Goal: Task Accomplishment & Management: Use online tool/utility

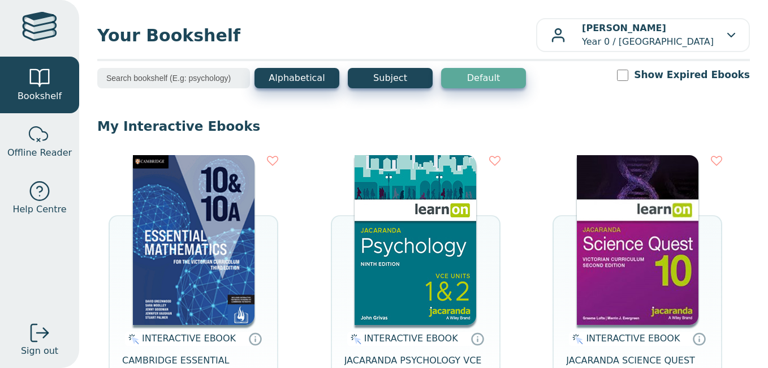
click at [393, 261] on img at bounding box center [416, 240] width 122 height 170
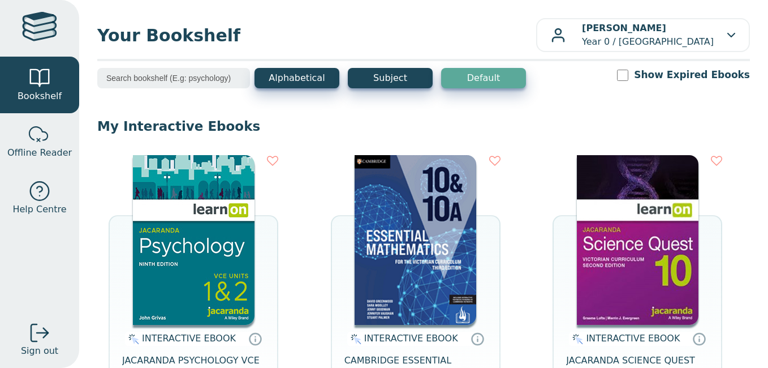
click at [248, 270] on img at bounding box center [194, 240] width 122 height 170
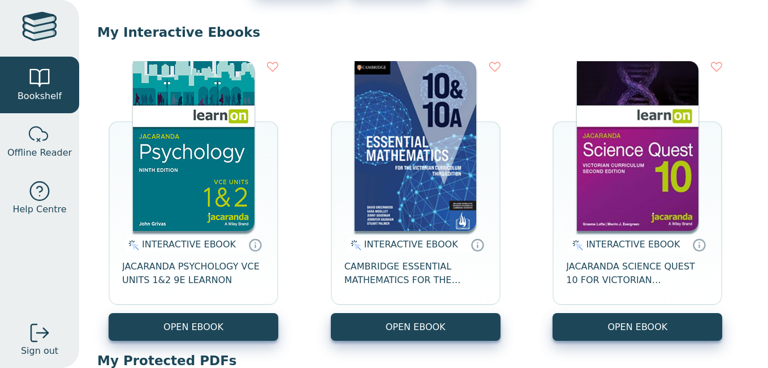
scroll to position [109, 0]
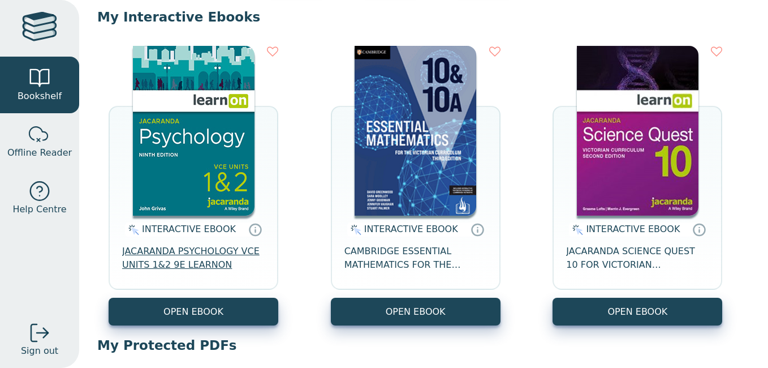
click at [187, 260] on span "JACARANDA PSYCHOLOGY VCE UNITS 1&2 9E LEARNON" at bounding box center [193, 257] width 143 height 27
click at [248, 231] on icon at bounding box center [255, 229] width 17 height 16
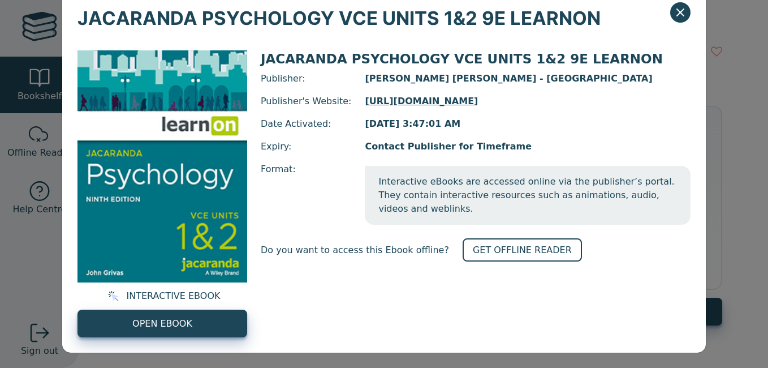
scroll to position [32, 0]
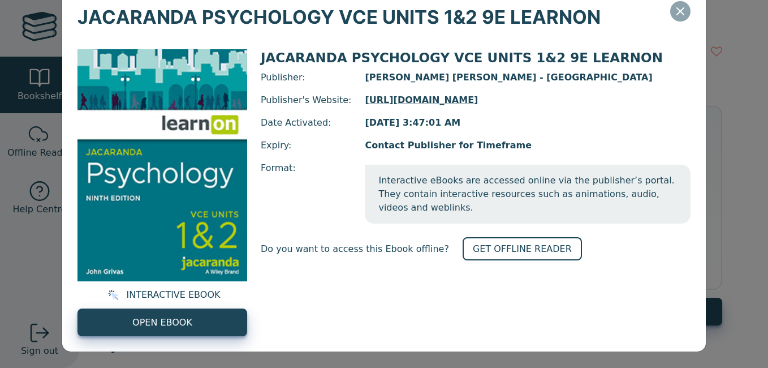
click at [679, 12] on icon "Close" at bounding box center [681, 12] width 14 height 14
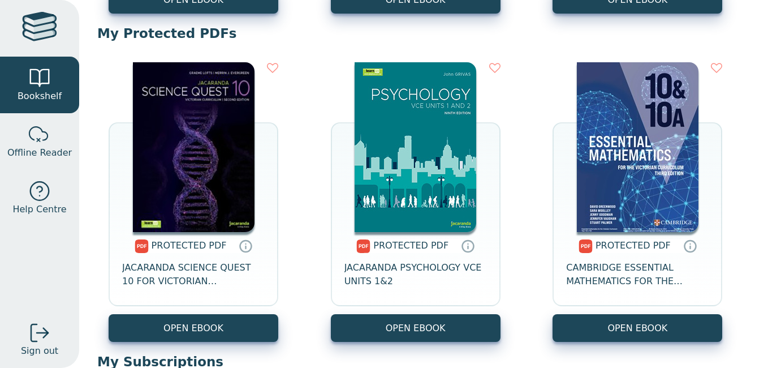
scroll to position [422, 0]
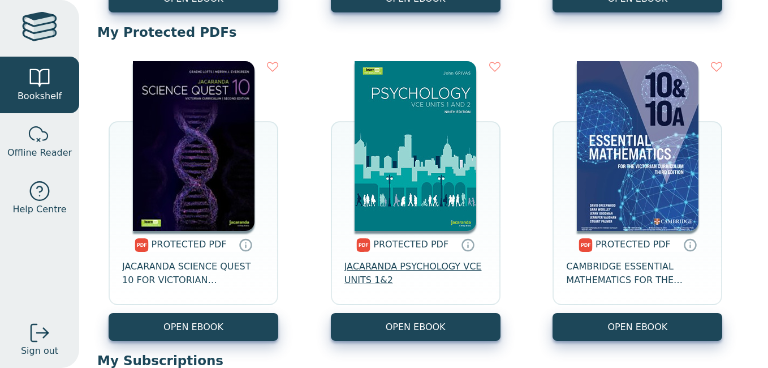
click at [393, 265] on span "JACARANDA PSYCHOLOGY VCE UNITS 1&2" at bounding box center [416, 273] width 143 height 27
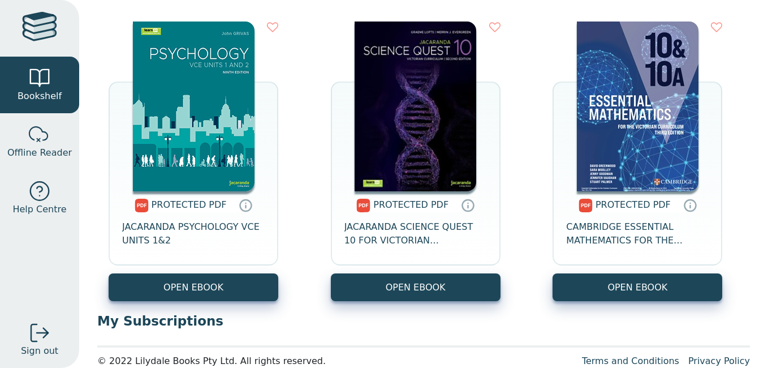
scroll to position [465, 0]
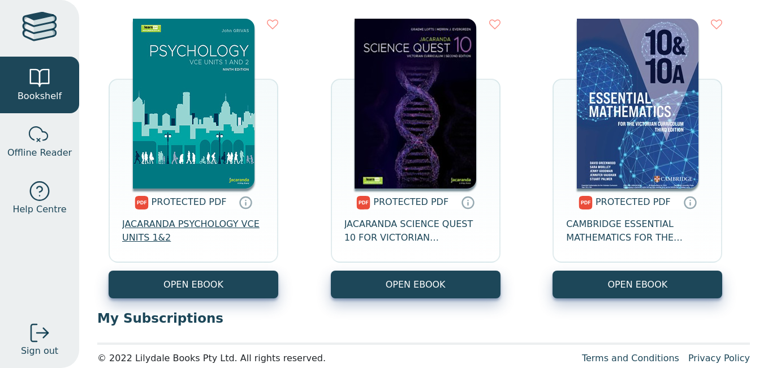
click at [207, 235] on span "JACARANDA PSYCHOLOGY VCE UNITS 1&2" at bounding box center [193, 230] width 143 height 27
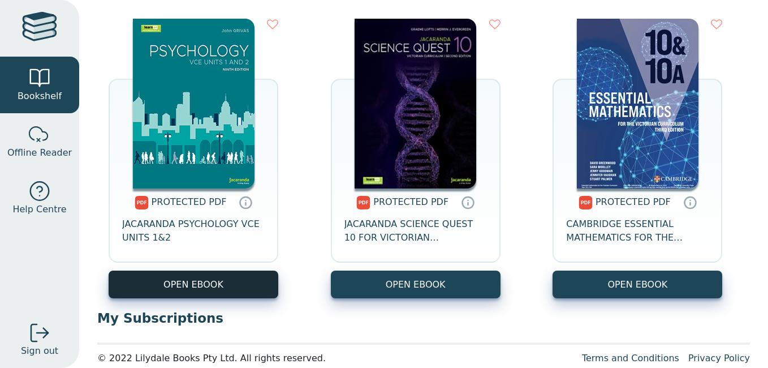
click at [201, 287] on link "OPEN EBOOK" at bounding box center [194, 284] width 170 height 28
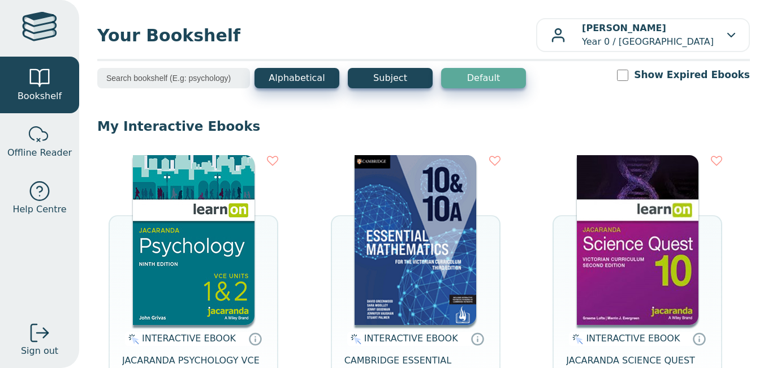
scroll to position [342, 0]
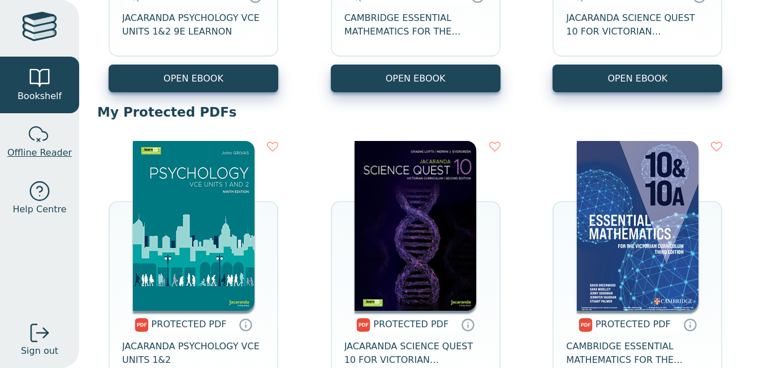
click at [49, 141] on div at bounding box center [39, 134] width 23 height 23
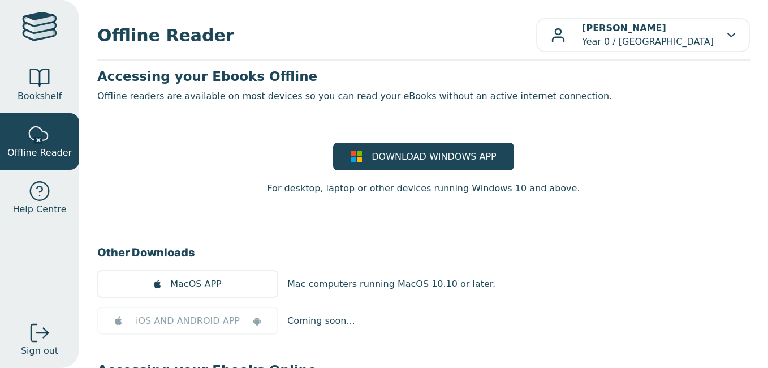
click at [49, 84] on div at bounding box center [39, 78] width 23 height 23
